Goal: Transaction & Acquisition: Book appointment/travel/reservation

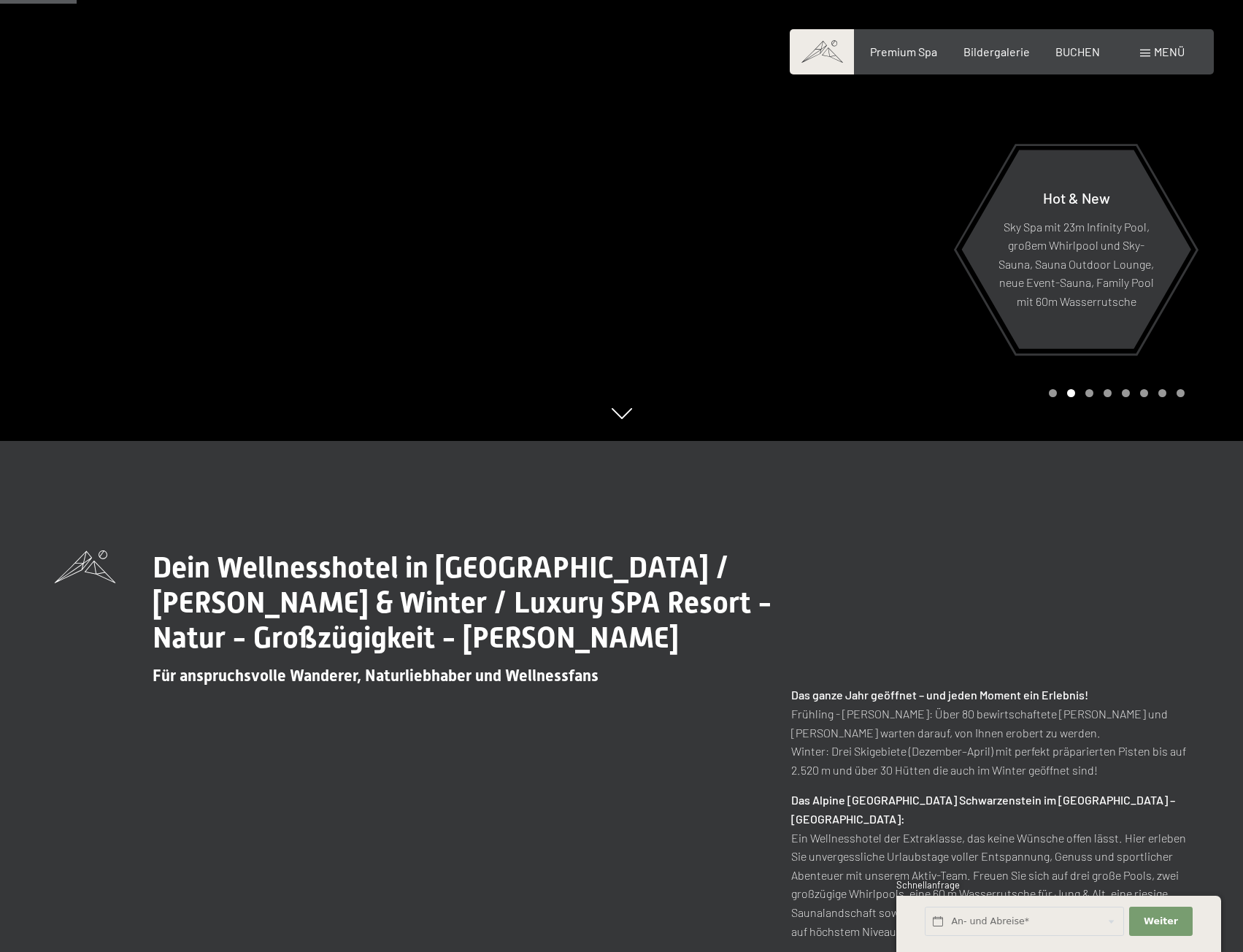
scroll to position [219, 0]
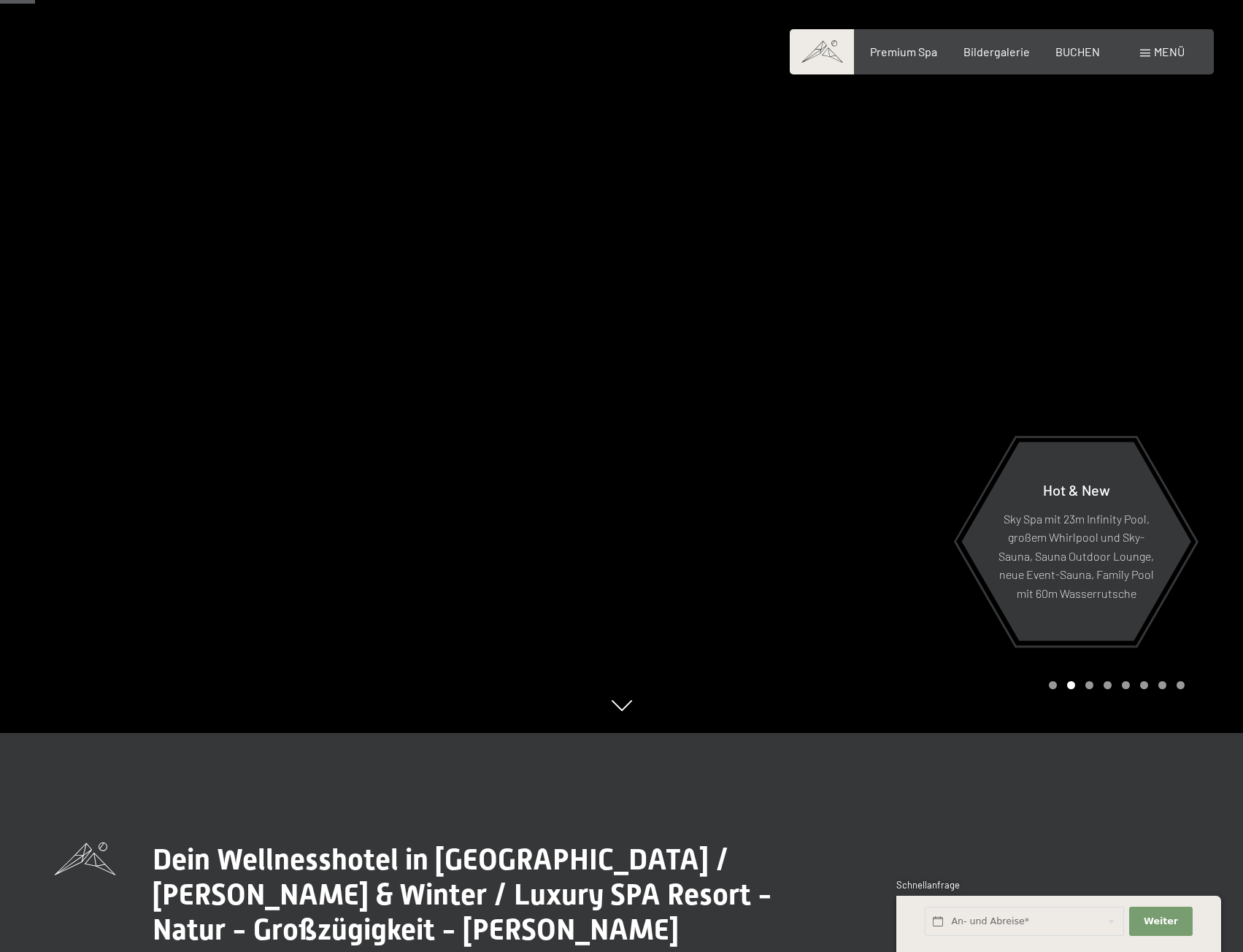
drag, startPoint x: 878, startPoint y: 335, endPoint x: 484, endPoint y: 370, distance: 395.6
click at [484, 733] on div at bounding box center [622, 733] width 1197 height 0
click at [691, 378] on div at bounding box center [932, 256] width 622 height 952
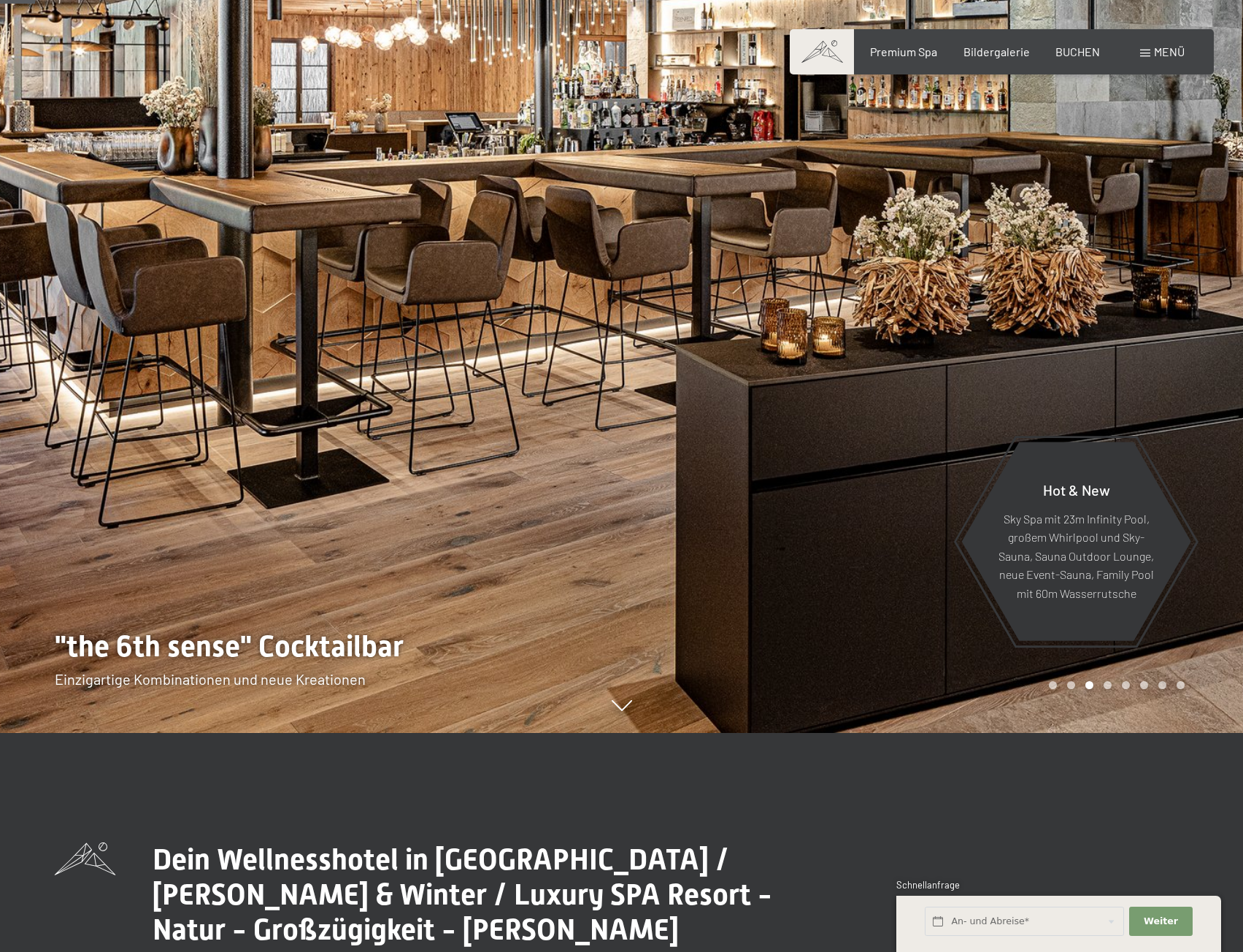
click at [691, 378] on div at bounding box center [932, 256] width 622 height 952
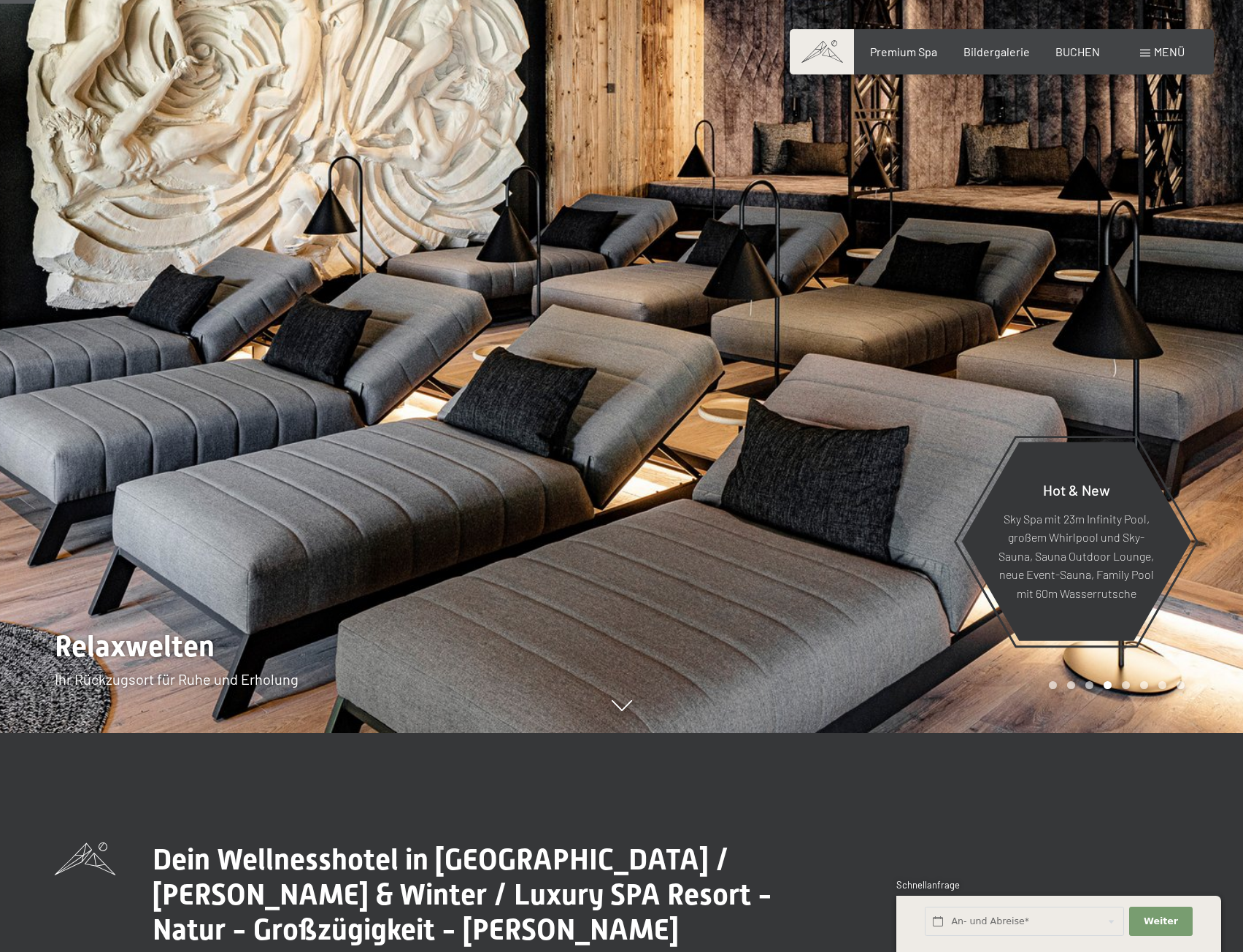
click at [691, 378] on div at bounding box center [932, 256] width 622 height 952
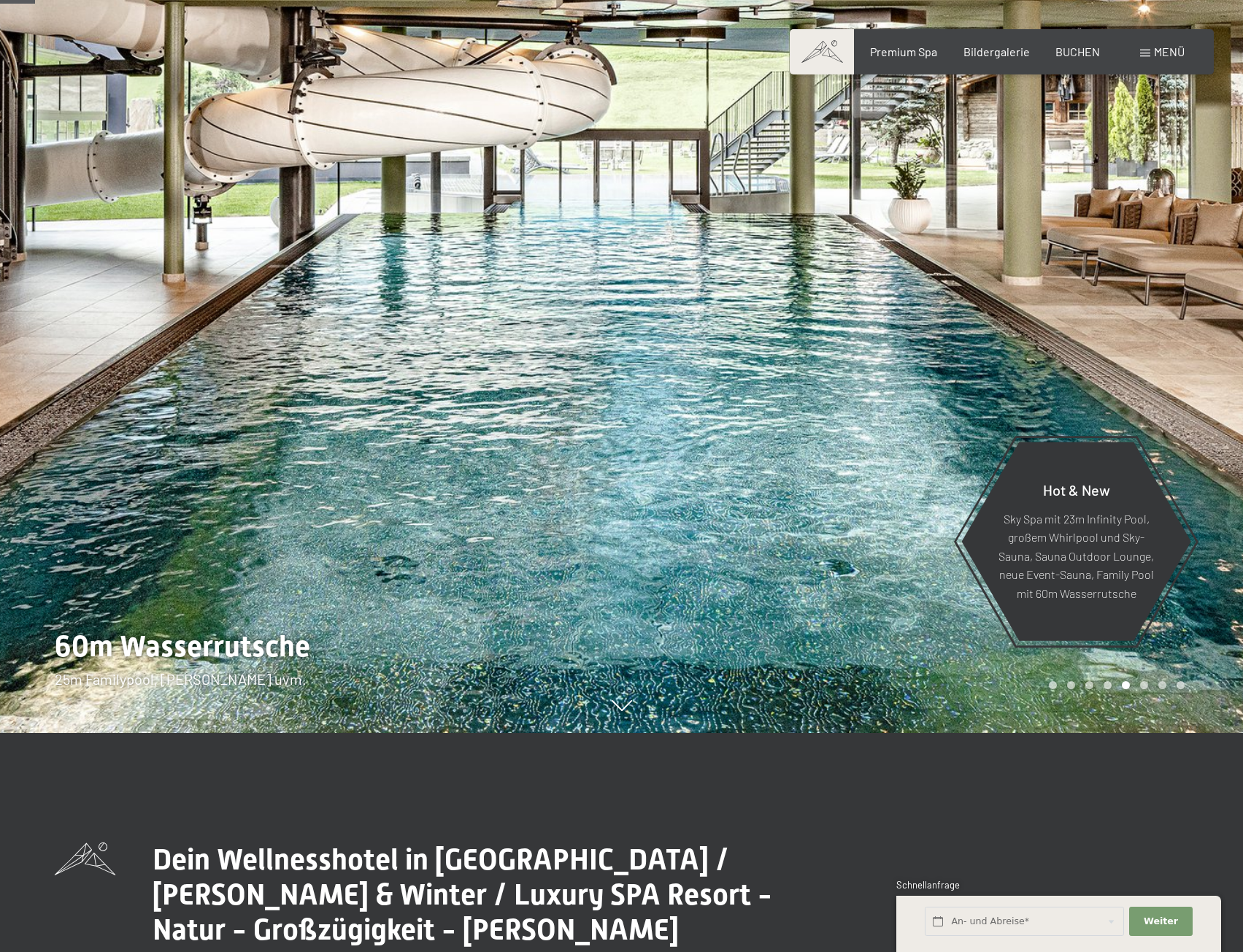
click at [691, 378] on div at bounding box center [932, 256] width 622 height 952
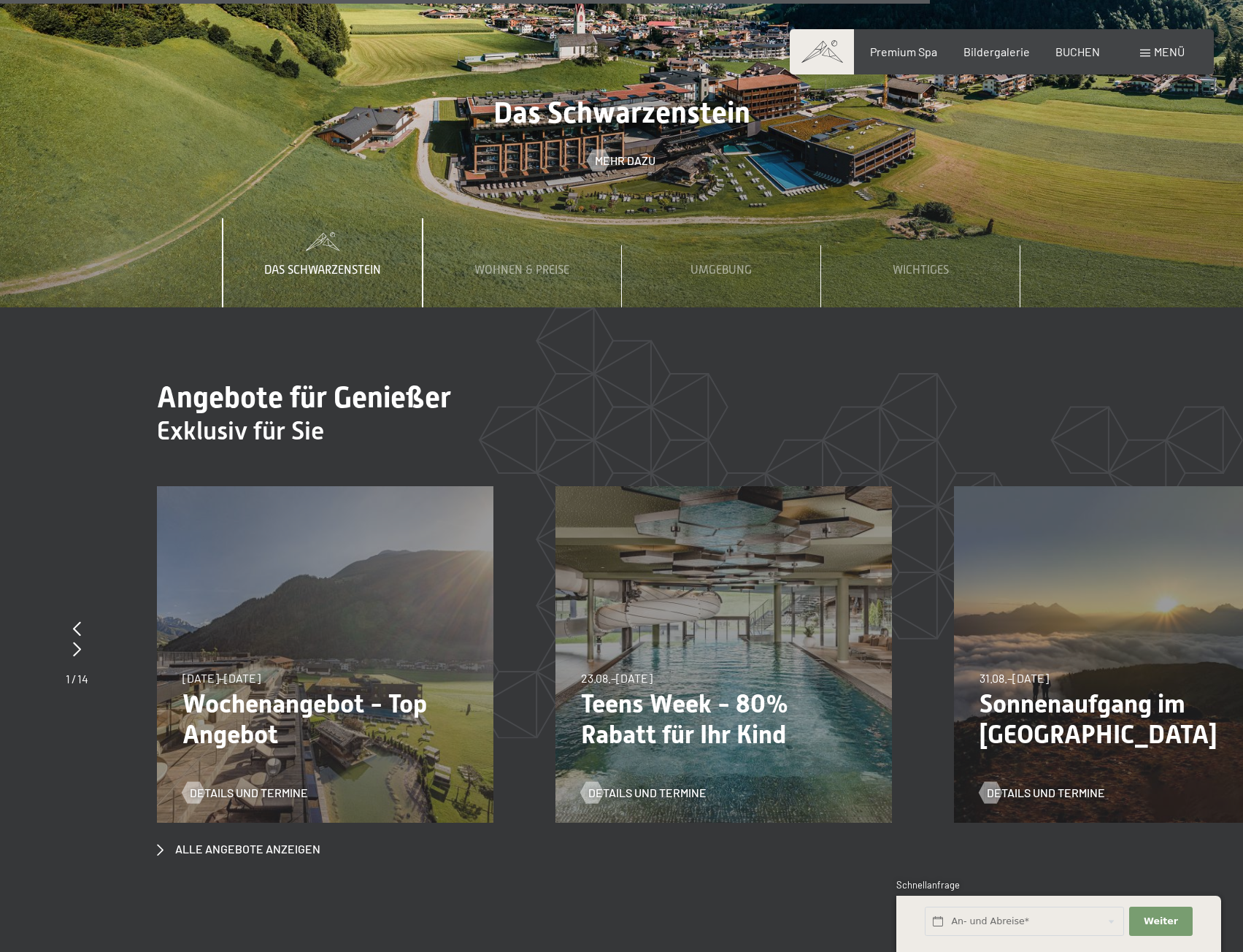
scroll to position [5329, 0]
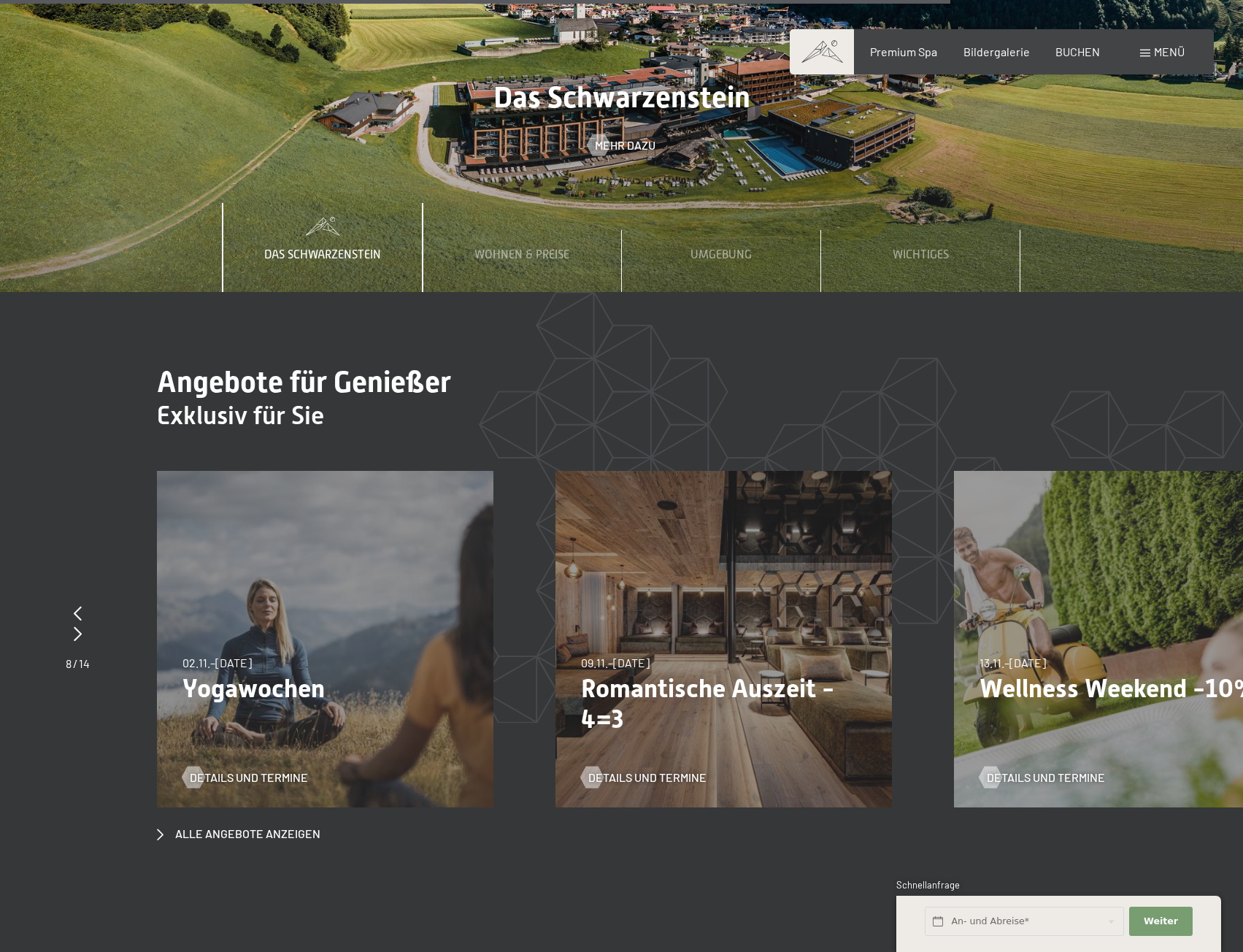
click at [648, 503] on div "09.11.–05.12.2025 08.12.–19.12.2025 11.01.–23.01.2026 08.03.–27.03.2026 29.03.–…" at bounding box center [724, 639] width 336 height 336
click at [629, 769] on span "Details und Termine" at bounding box center [662, 777] width 118 height 16
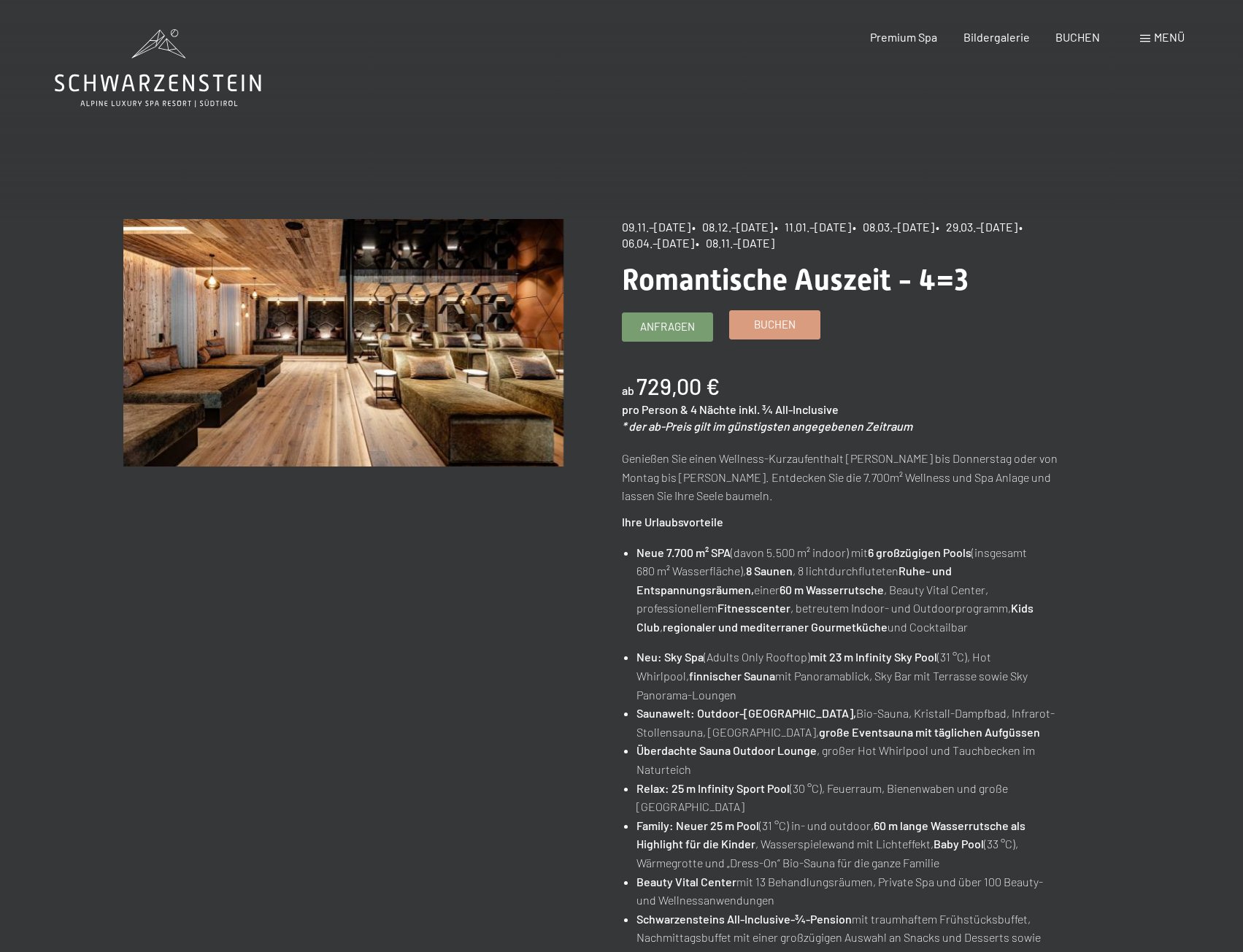
click at [755, 326] on span "Buchen" at bounding box center [774, 324] width 41 height 15
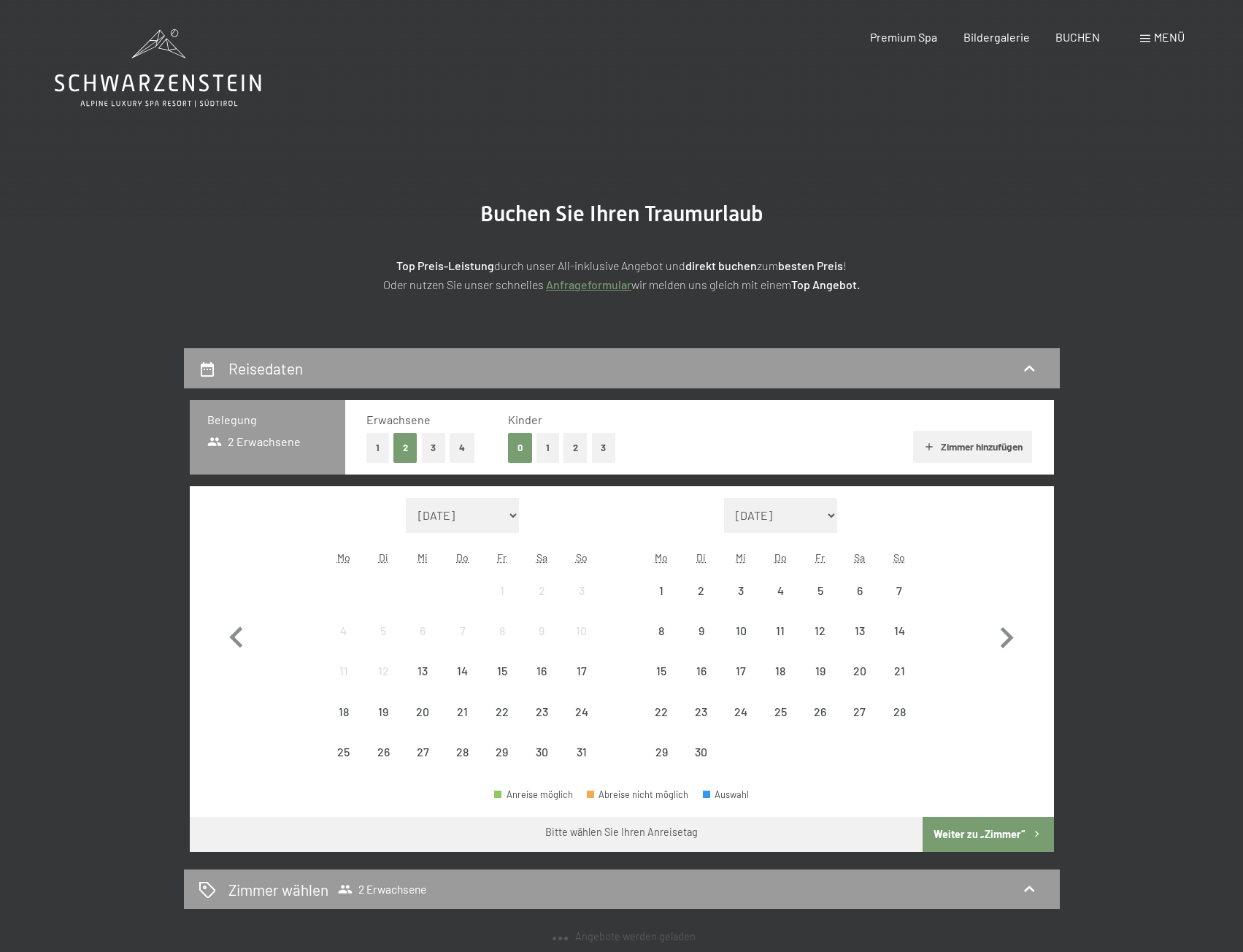
select select "2025-11-01"
select select "2025-12-01"
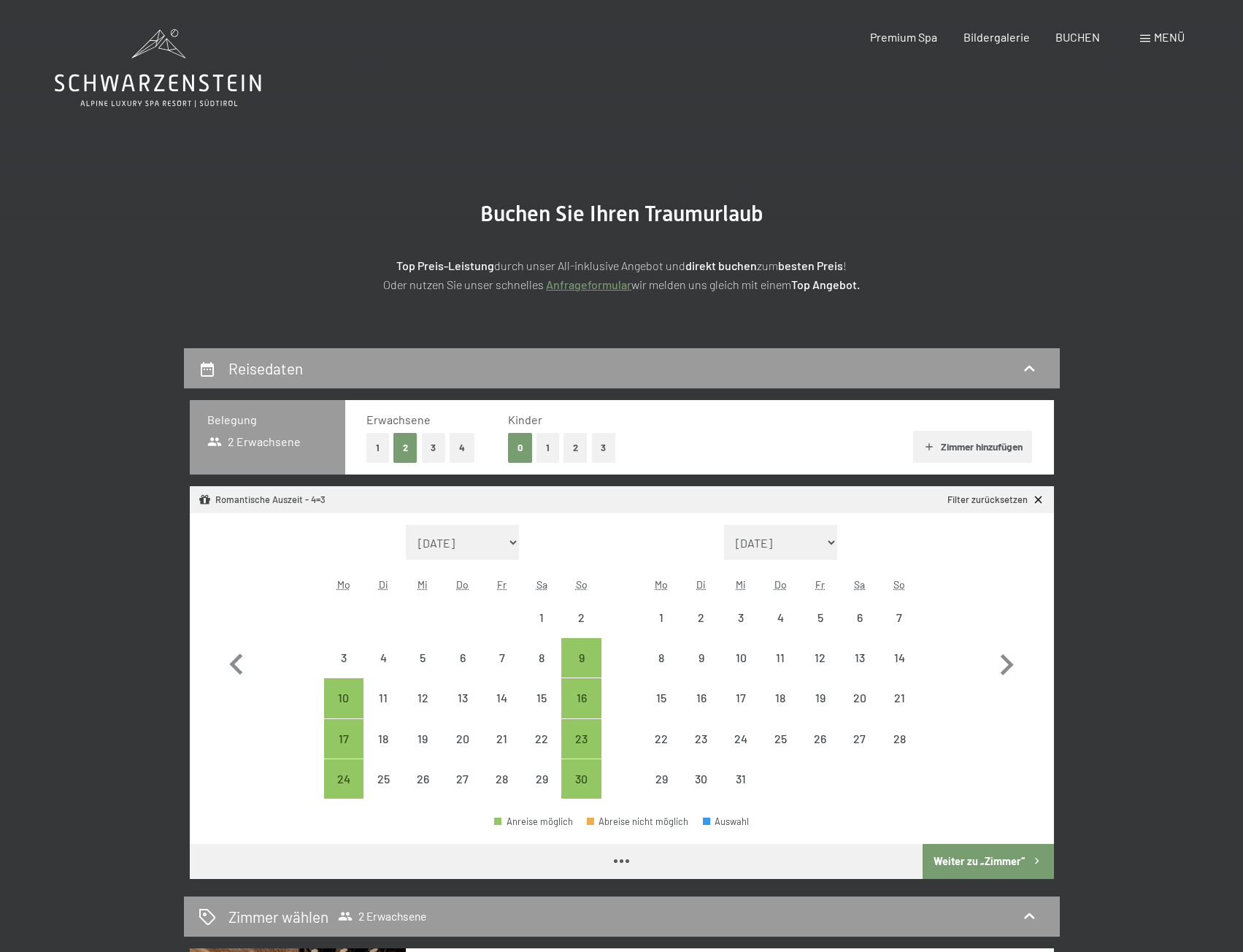
select select "2025-11-01"
select select "2025-12-01"
click at [585, 662] on div "9" at bounding box center [581, 670] width 36 height 36
select select "2025-11-01"
select select "2025-12-01"
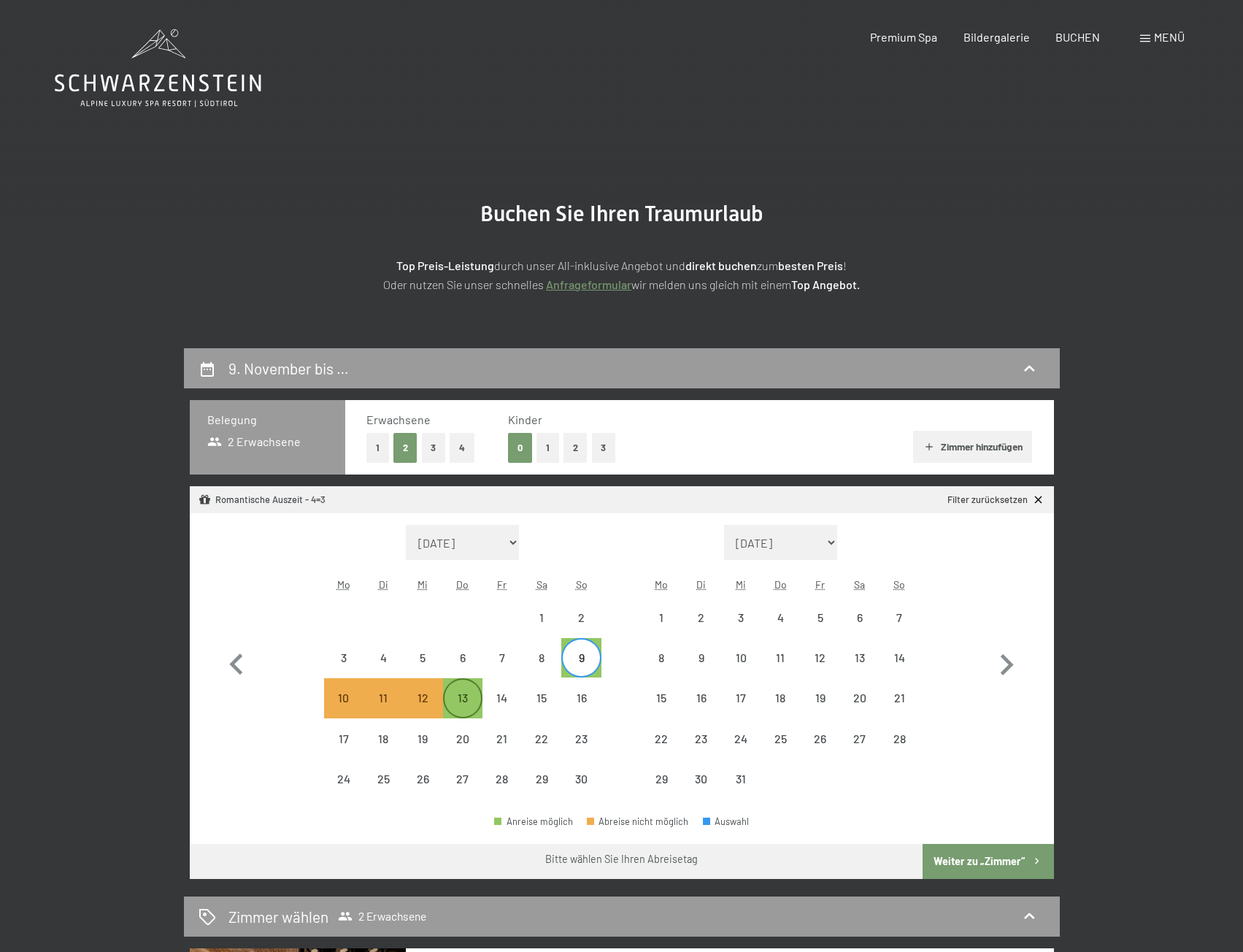
click at [472, 708] on div "13" at bounding box center [463, 710] width 36 height 36
select select "2025-11-01"
select select "2025-12-01"
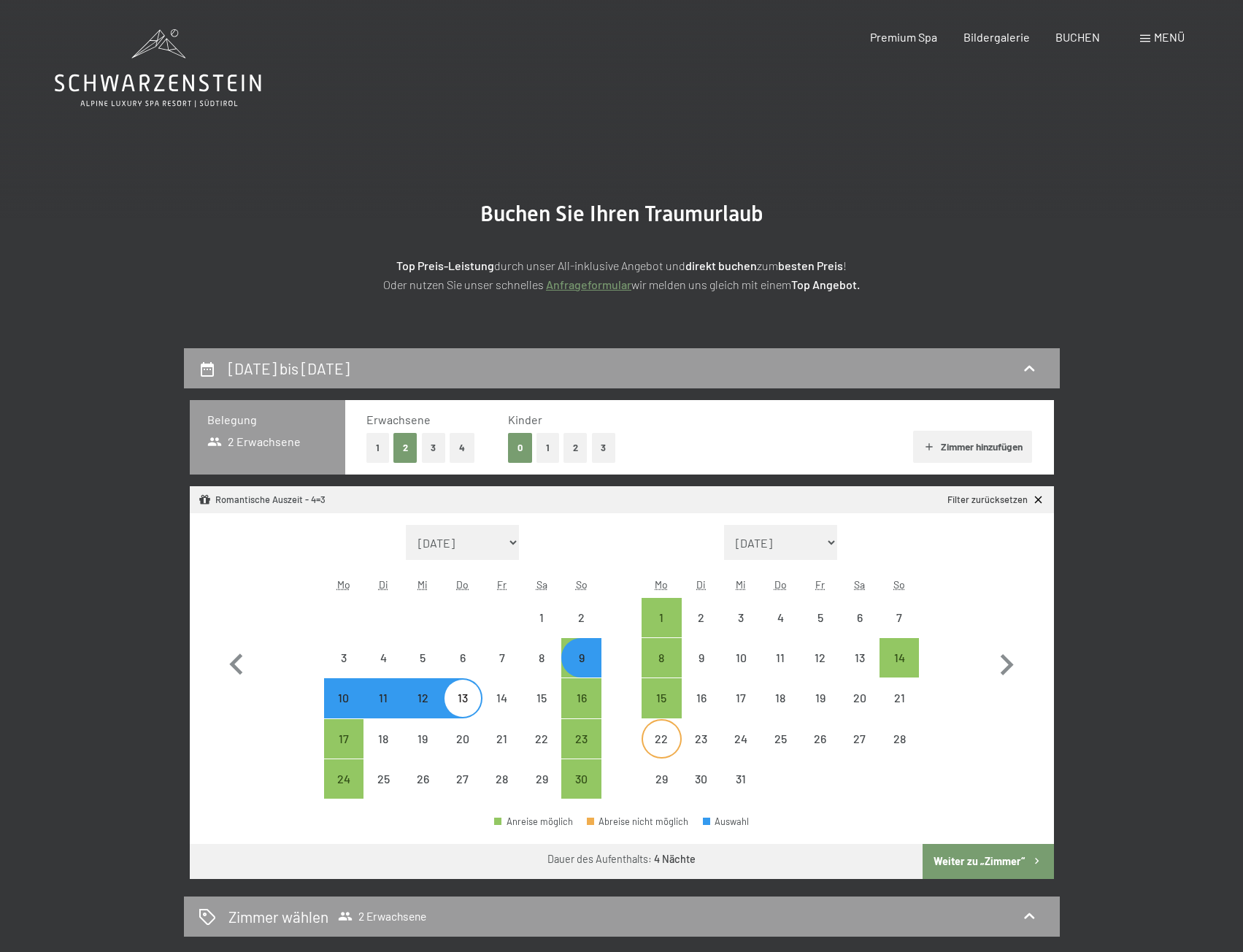
select select "2025-11-01"
select select "2025-12-01"
click at [941, 862] on button "Weiter zu „Zimmer“" at bounding box center [988, 861] width 131 height 35
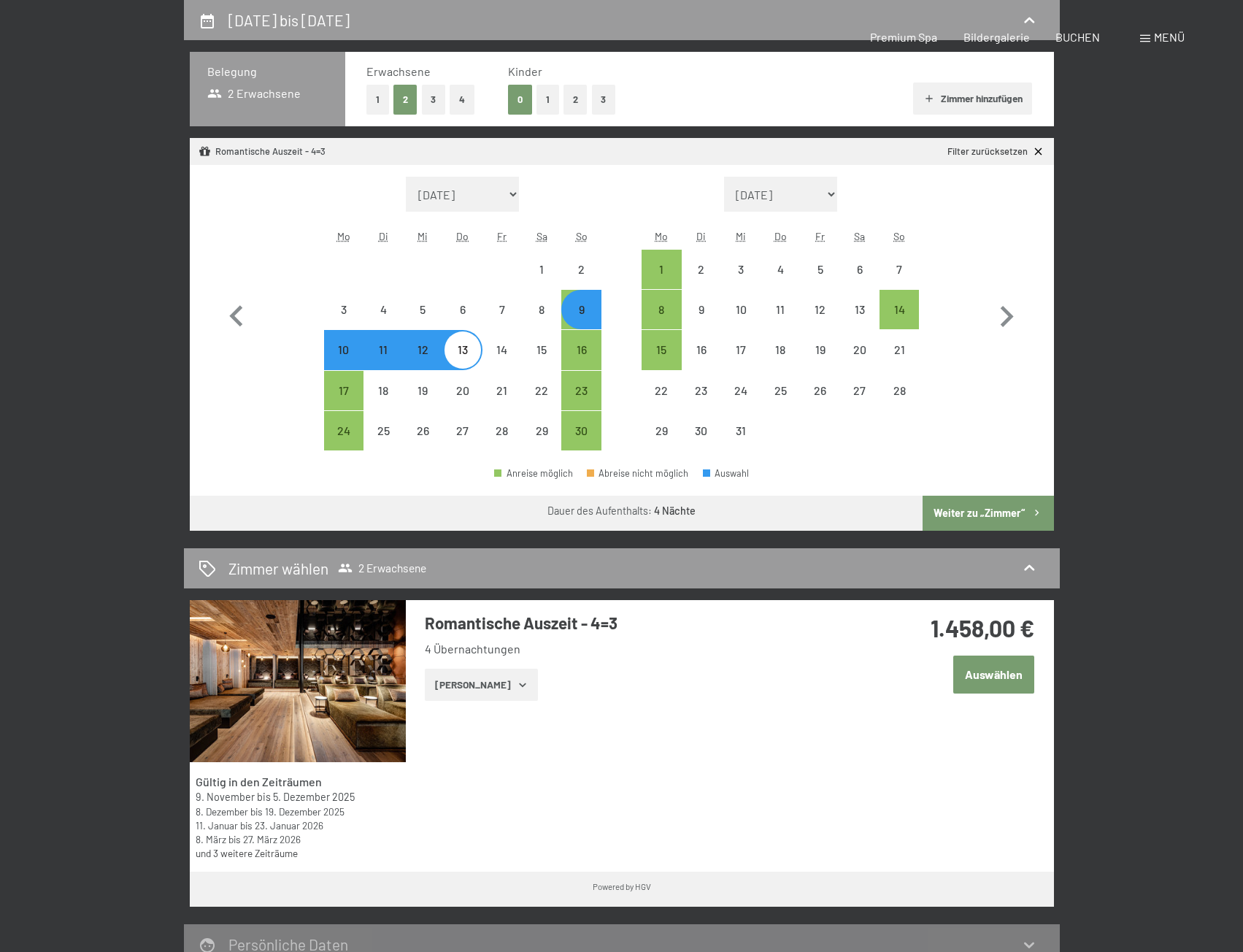
select select "2025-11-01"
select select "2025-12-01"
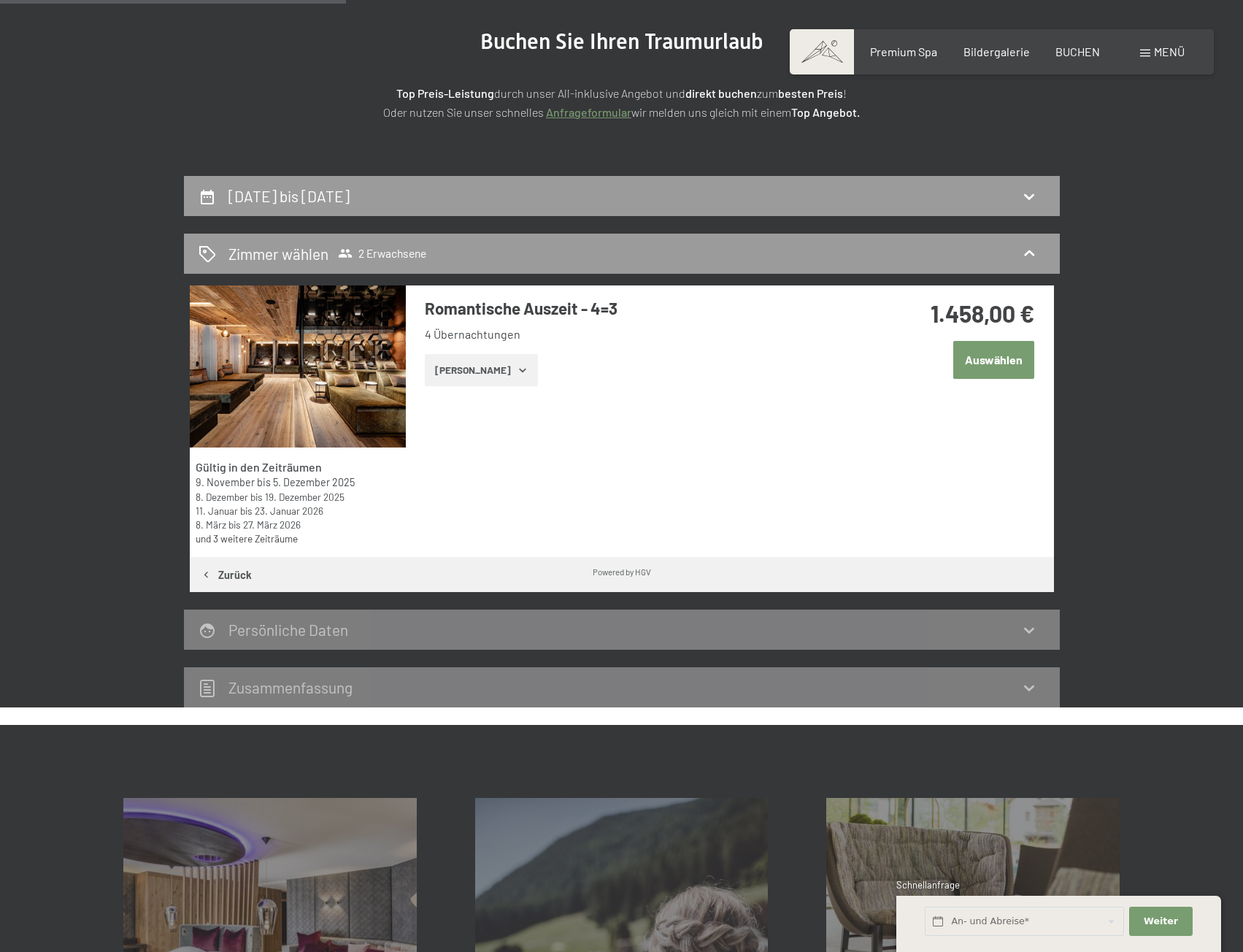
scroll to position [56, 0]
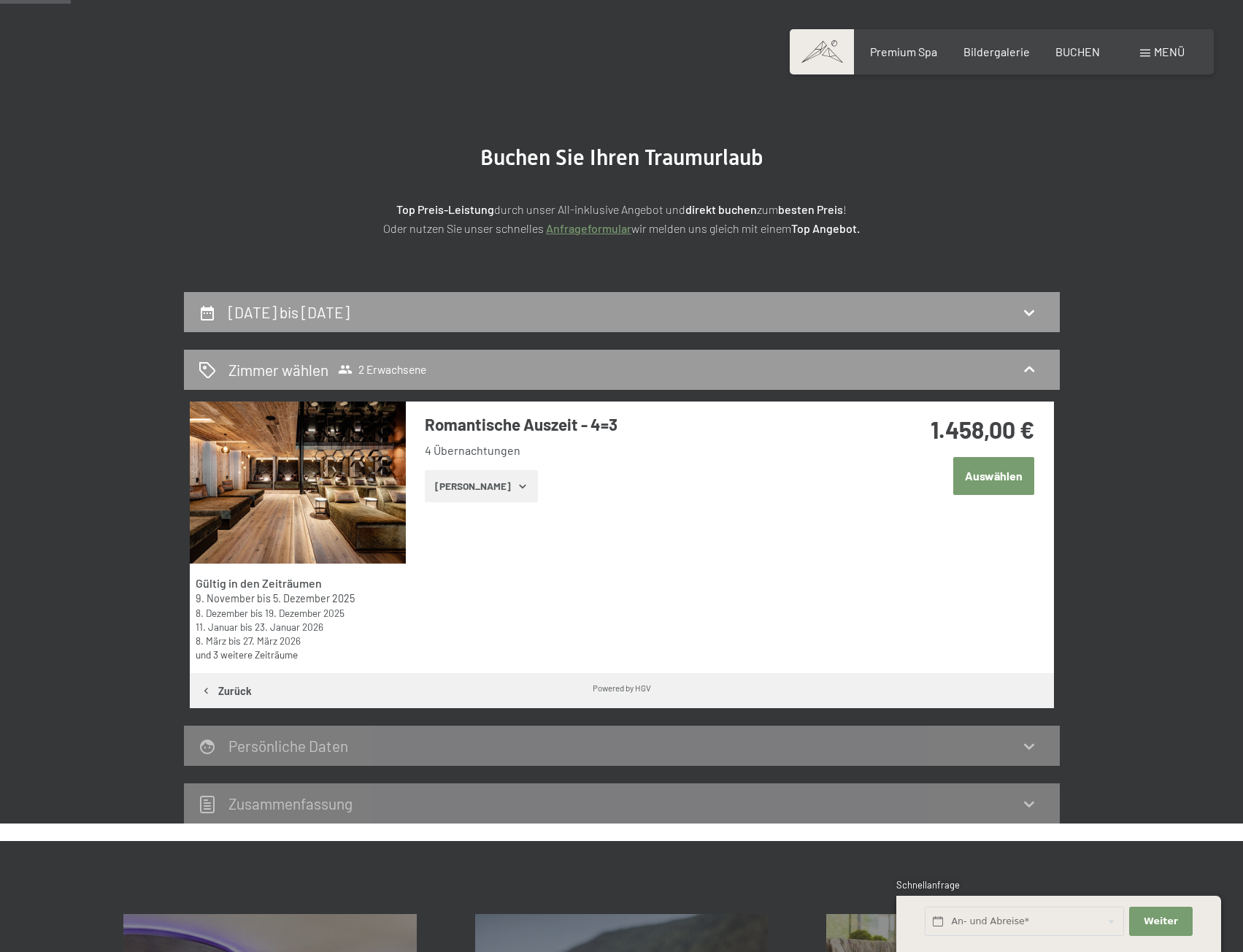
click at [970, 474] on button "Auswählen" at bounding box center [994, 476] width 81 height 37
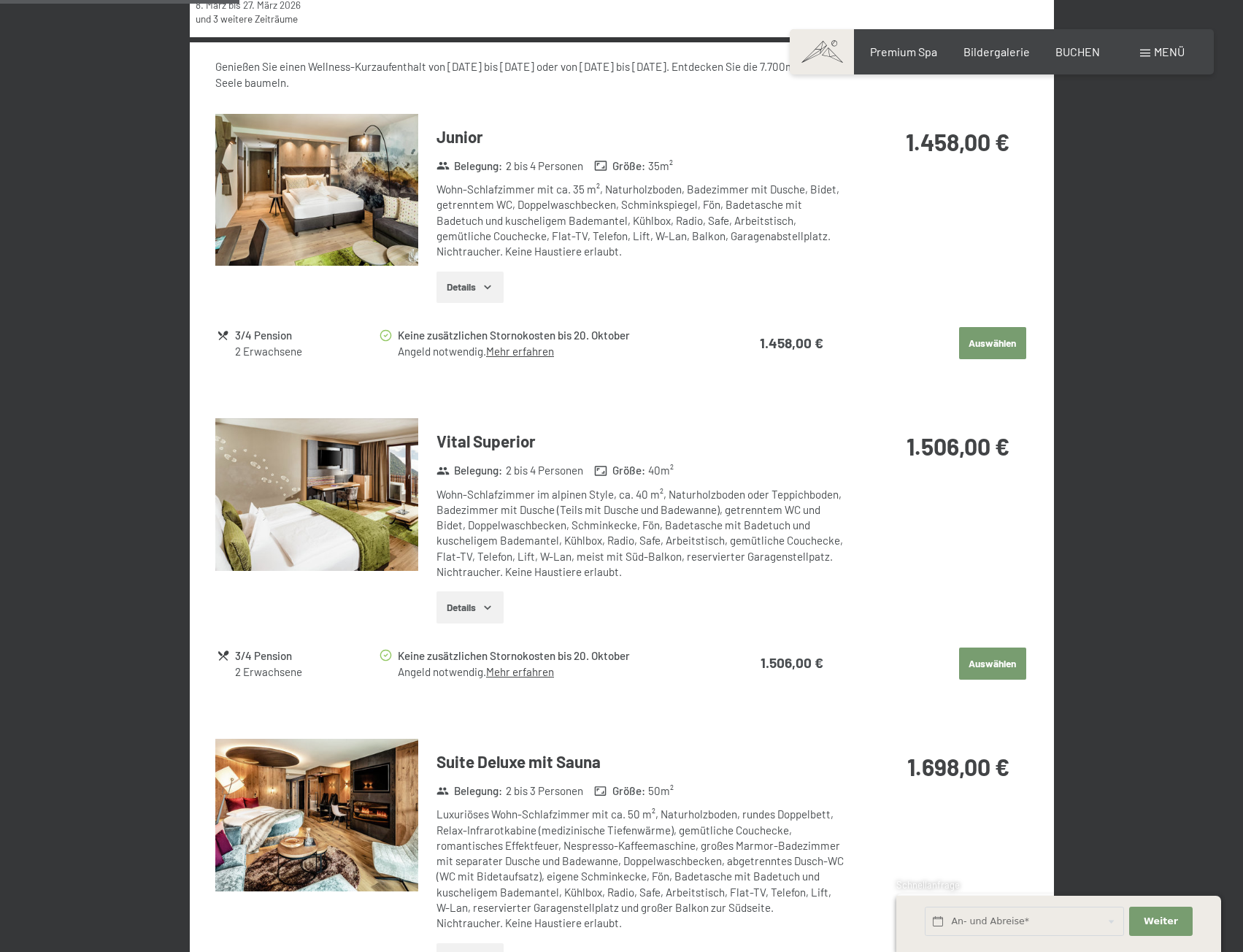
scroll to position [656, 0]
